Goal: Task Accomplishment & Management: Complete application form

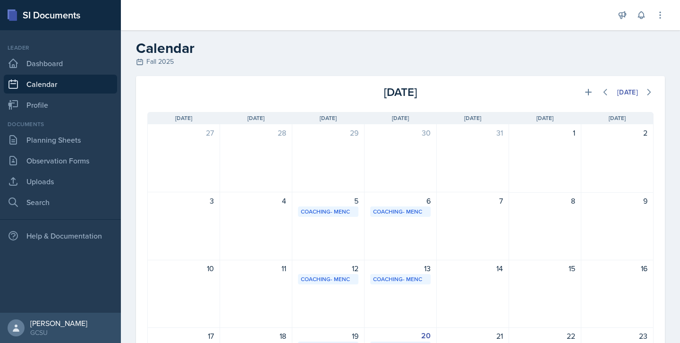
click at [331, 72] on header "Calendar Fall 2025" at bounding box center [400, 53] width 559 height 46
click at [584, 93] on icon at bounding box center [588, 91] width 9 height 9
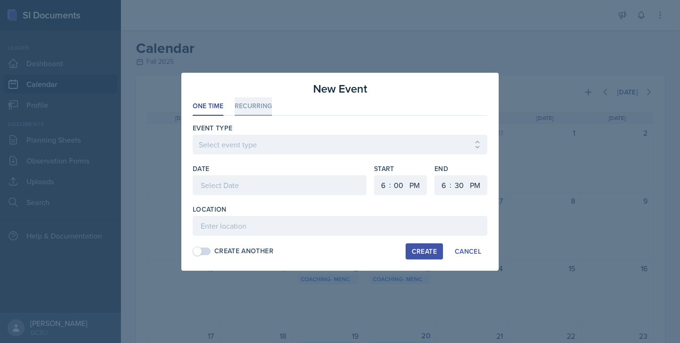
click at [241, 112] on li "Recurring" at bounding box center [253, 106] width 37 height 18
click at [296, 185] on button "Th" at bounding box center [296, 185] width 22 height 19
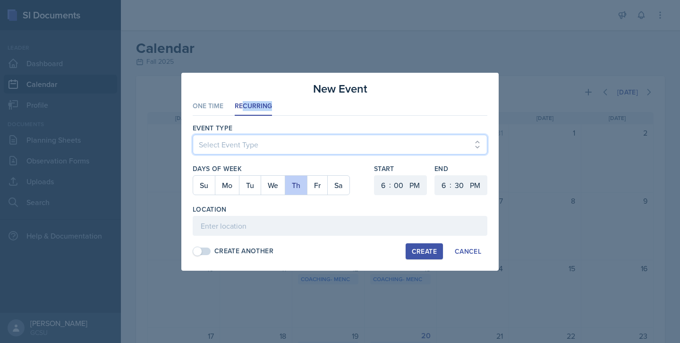
click at [248, 141] on select "Select Event Type Leader Training New Calendar Event SI Session" at bounding box center [340, 145] width 295 height 20
select select "700c1d41-4793-48d3-8616-e09499dfb71d"
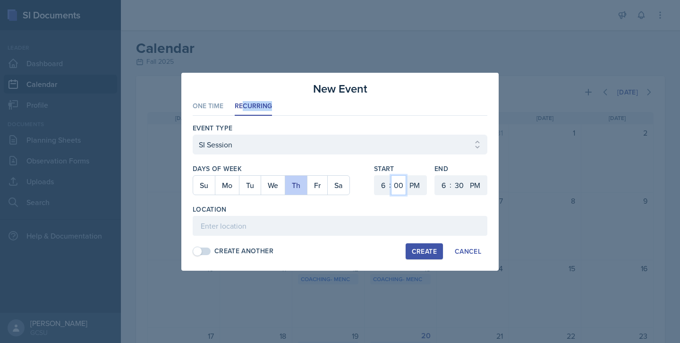
click at [400, 187] on select "00 05 10 15 20 25 30 35 40 45 50 55" at bounding box center [398, 185] width 15 height 20
select select "30"
click at [446, 186] on select "1 2 3 4 5 6 7 8 9 10 11 12" at bounding box center [442, 185] width 15 height 20
select select "8"
click at [458, 189] on select "00 05 10 15 20 25 30 35 40 45 50 55" at bounding box center [458, 185] width 15 height 20
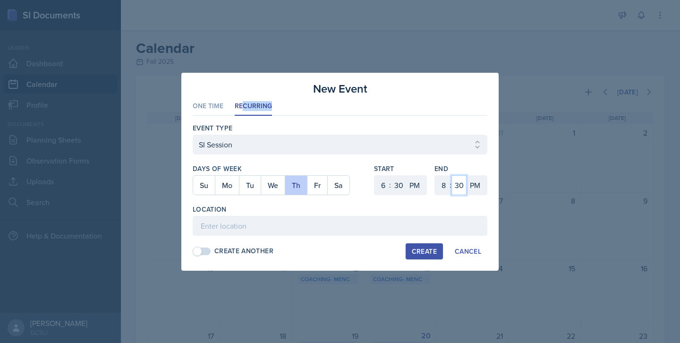
select select "0"
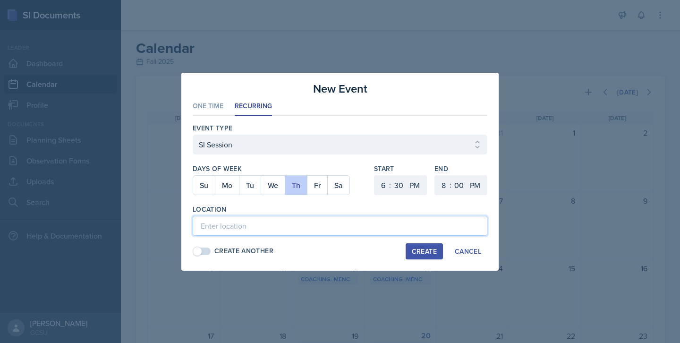
click at [277, 221] on input at bounding box center [340, 226] width 295 height 20
type input "[PERSON_NAME] 105"
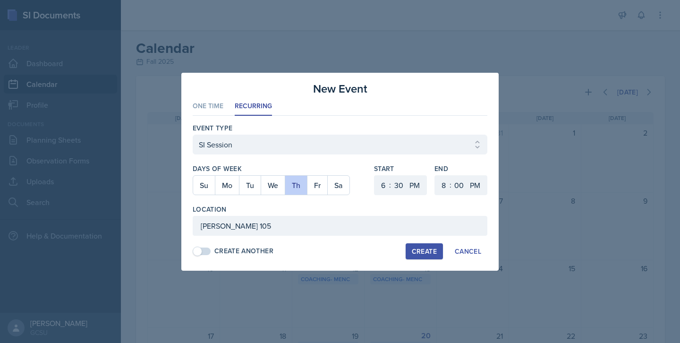
click at [428, 252] on div "Create" at bounding box center [424, 251] width 25 height 8
select select
select select "0"
select select "6"
select select "30"
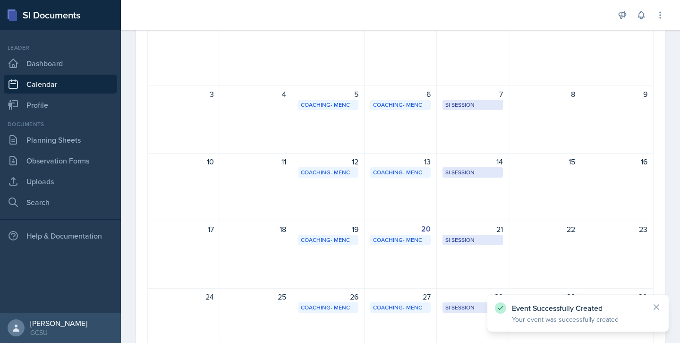
scroll to position [107, 0]
